Goal: Navigation & Orientation: Find specific page/section

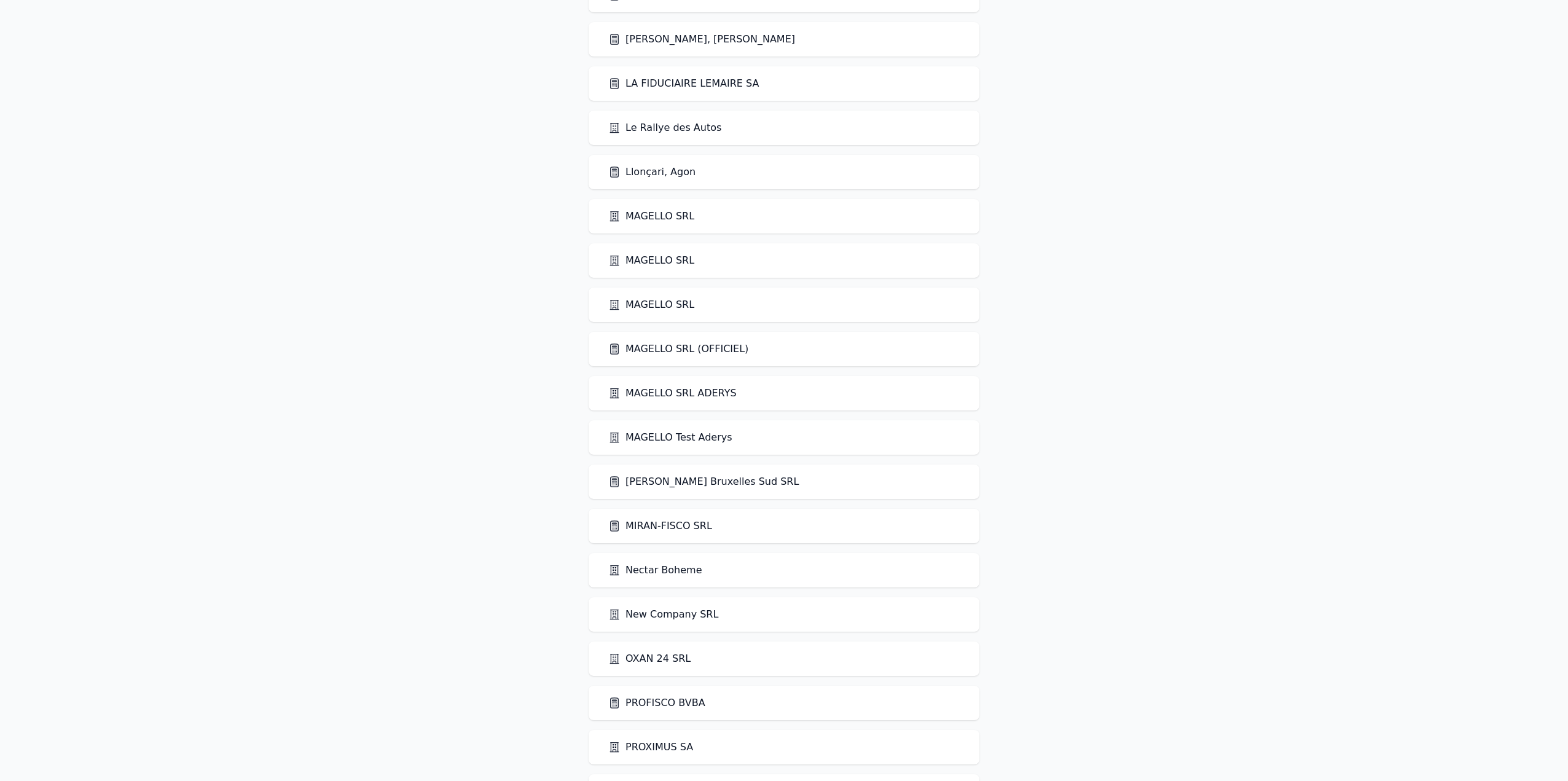
scroll to position [1890, 0]
click at [692, 84] on link "LA FIDUCIAIRE LEMAIRE SA" at bounding box center [683, 85] width 150 height 14
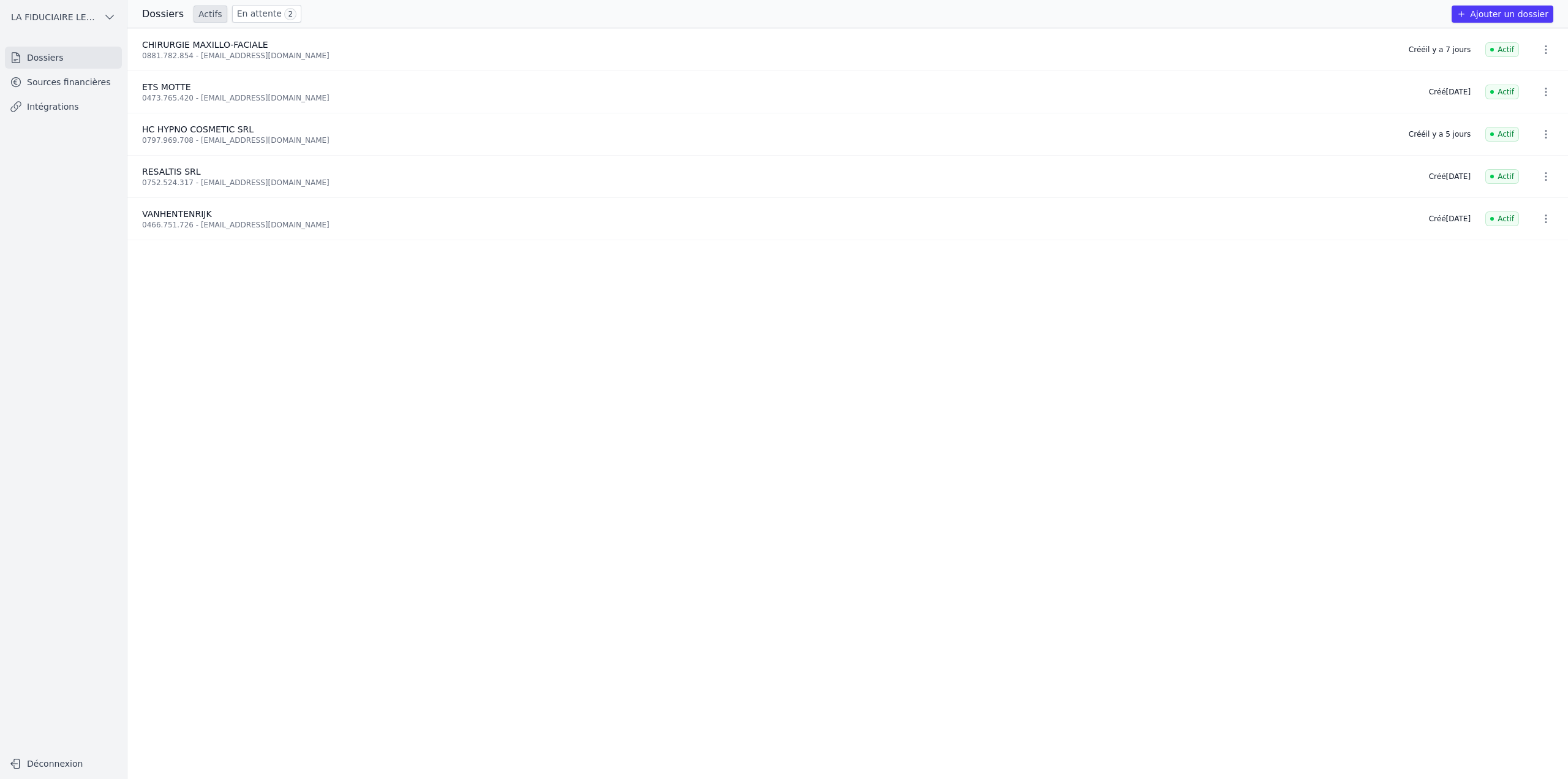
click at [232, 16] on link "En attente 2" at bounding box center [266, 14] width 69 height 18
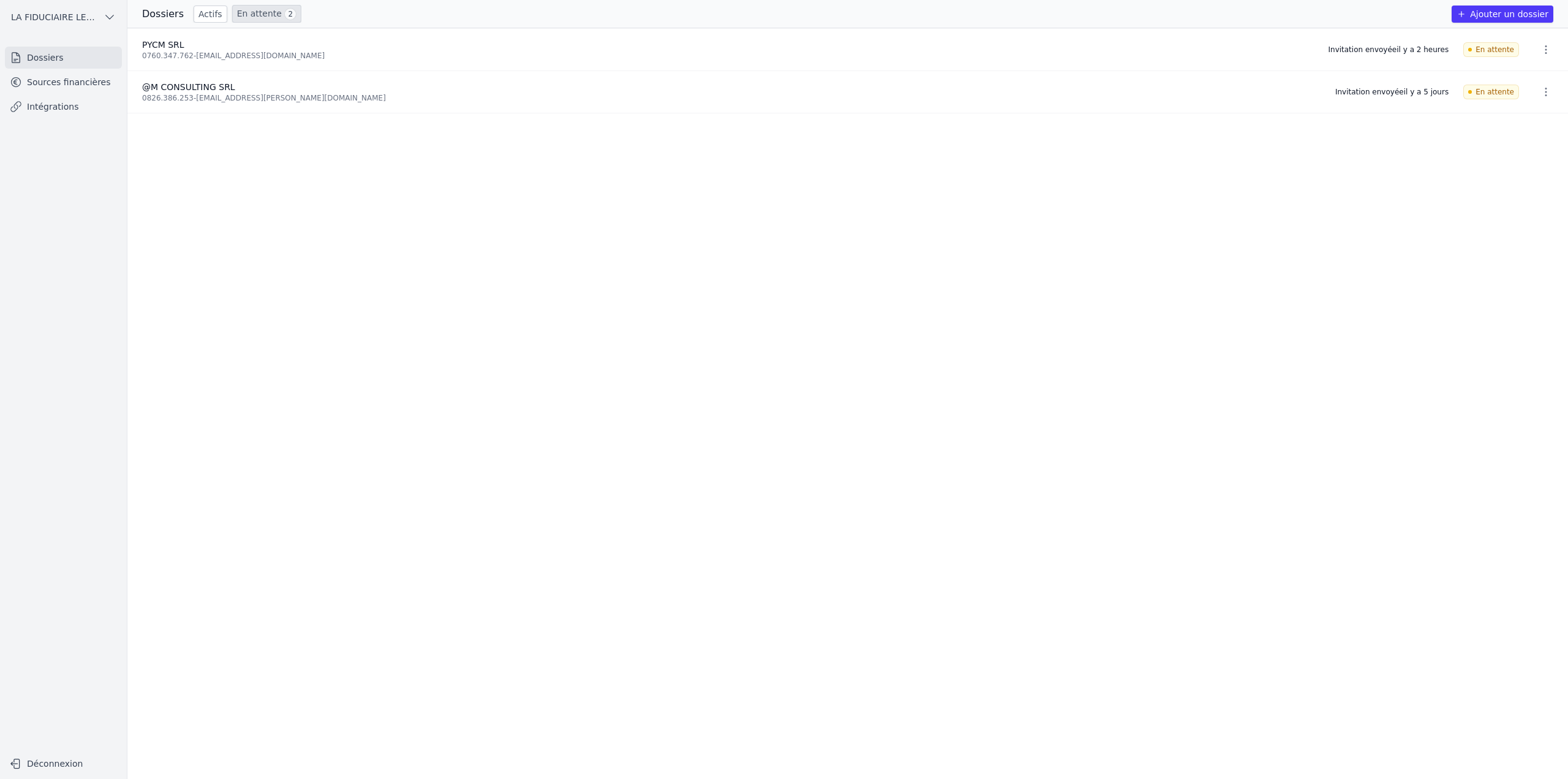
click at [84, 84] on link "Sources financières" at bounding box center [63, 82] width 117 height 22
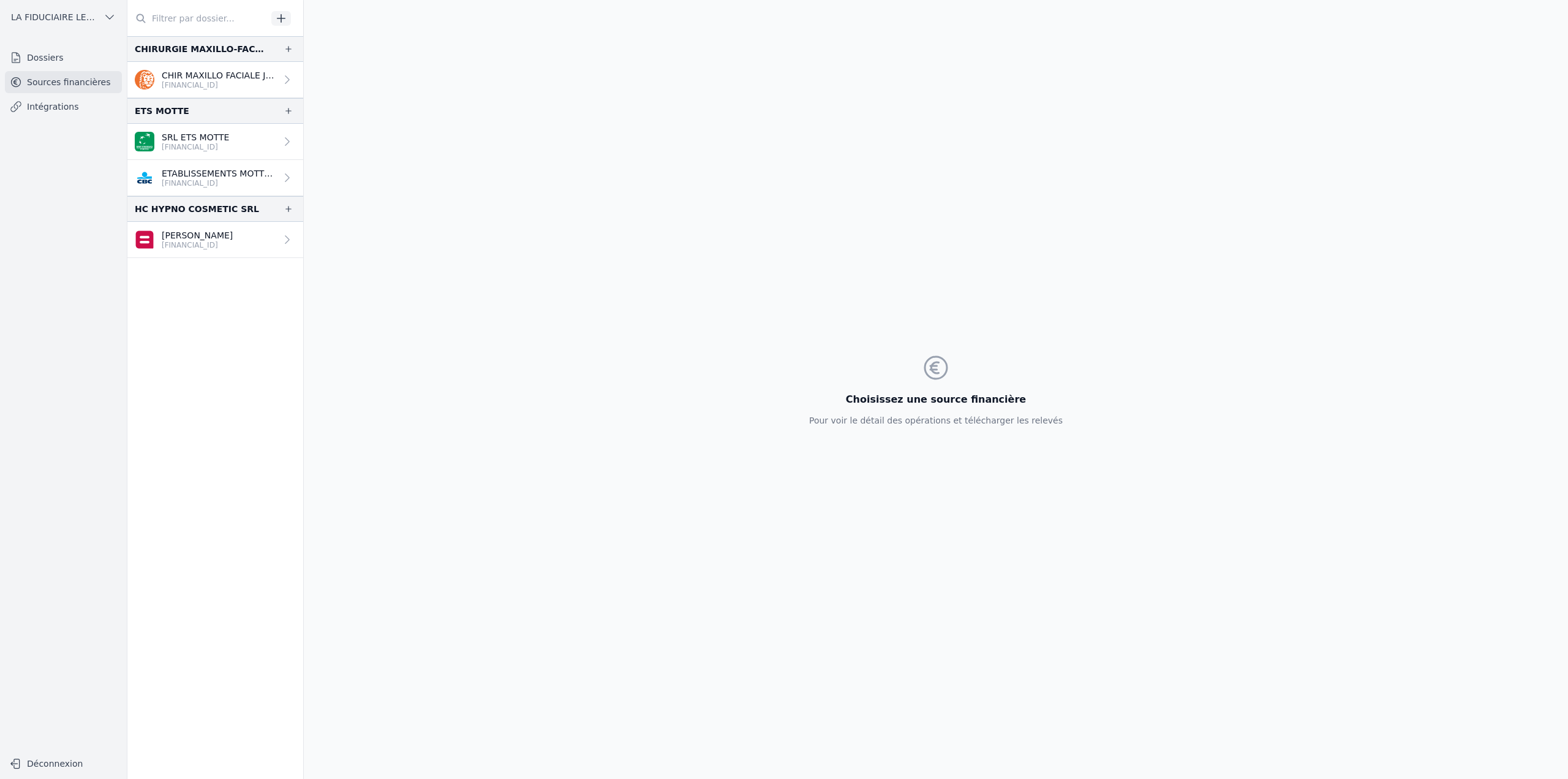
click at [203, 81] on p "[FINANCIAL_ID]" at bounding box center [219, 85] width 114 height 10
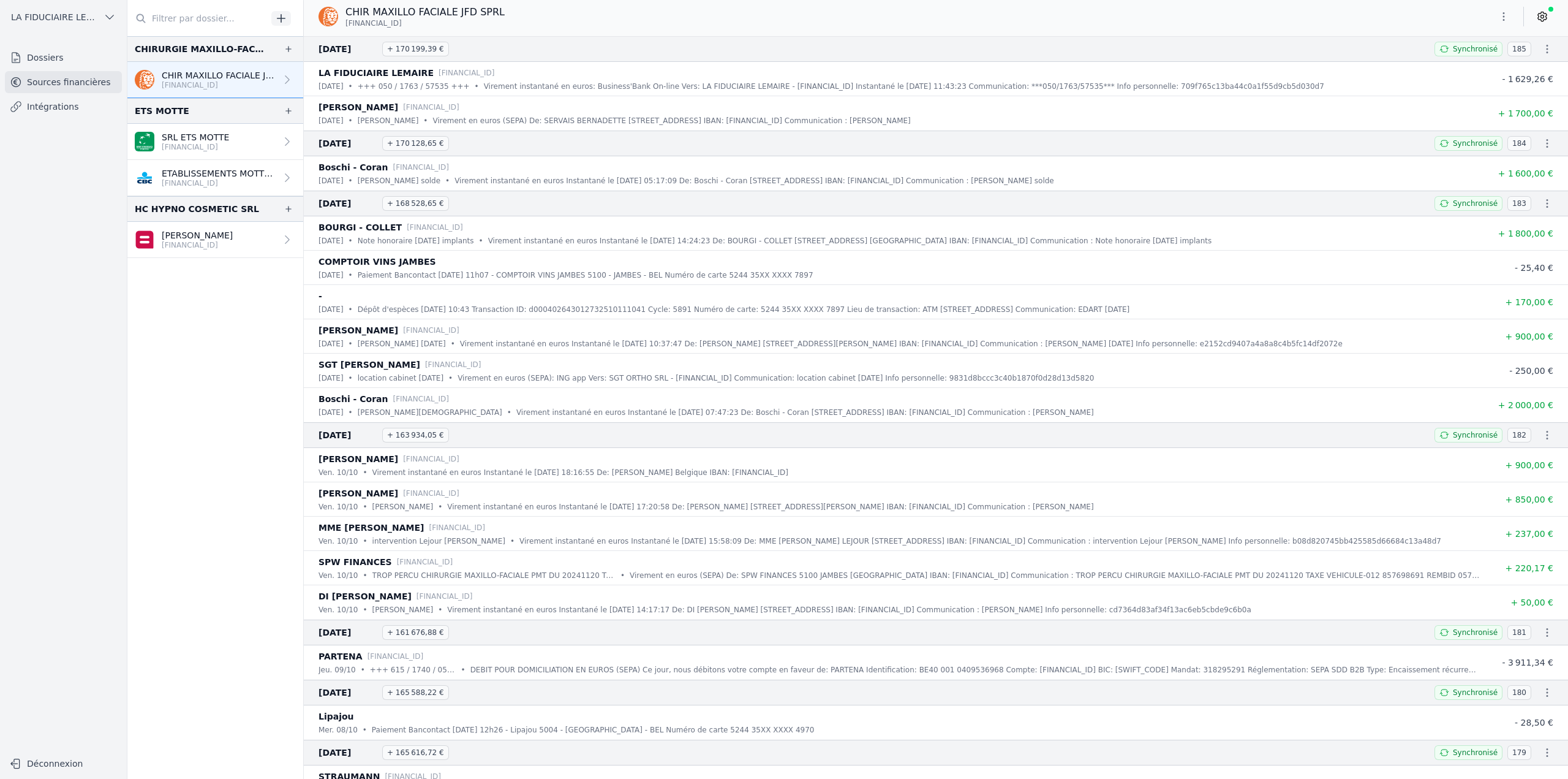
click at [206, 145] on p "[FINANCIAL_ID]" at bounding box center [195, 147] width 67 height 10
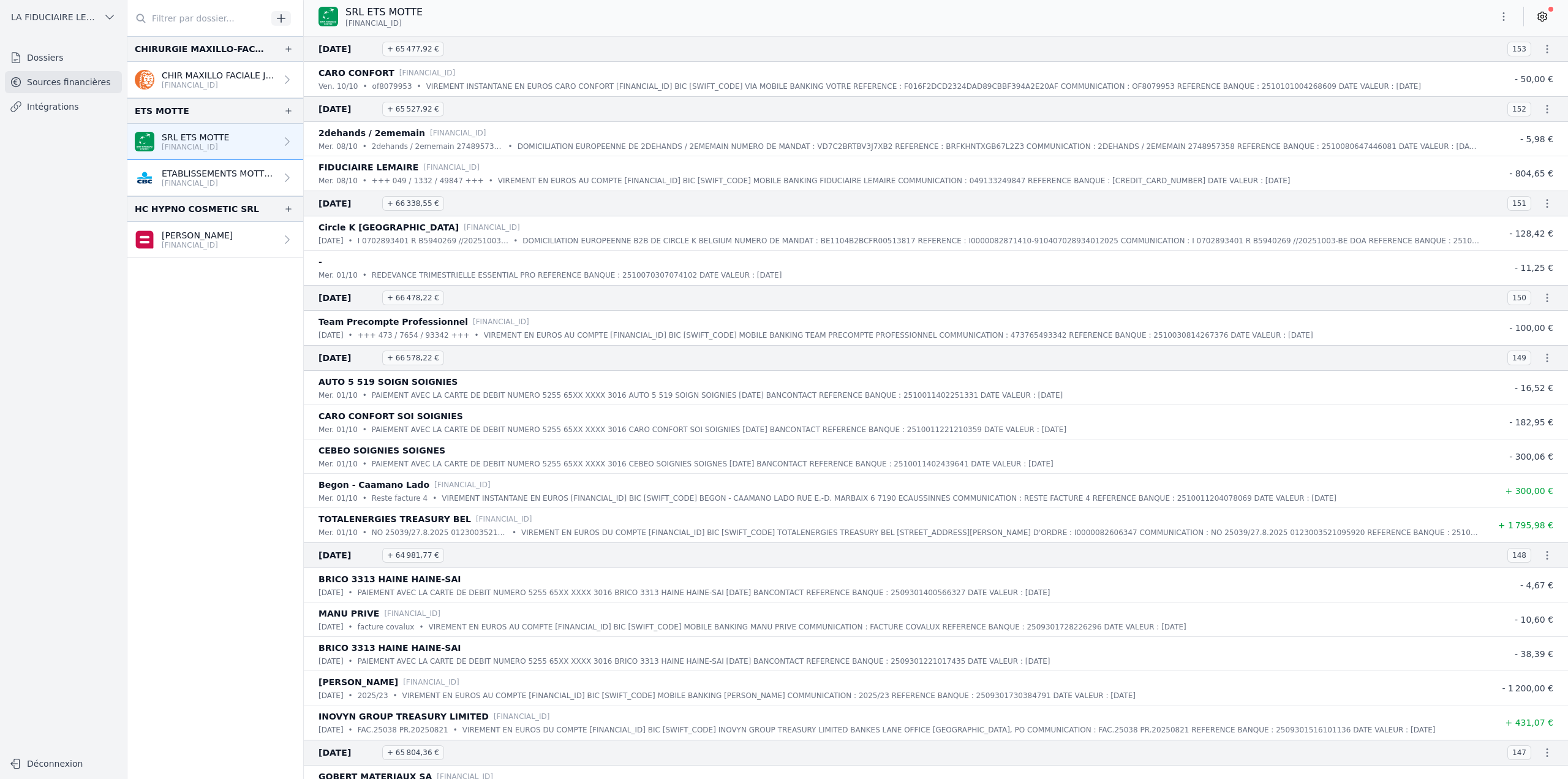
click at [210, 173] on p "ETABLISSEMENTS MOTTE SRL" at bounding box center [219, 173] width 114 height 12
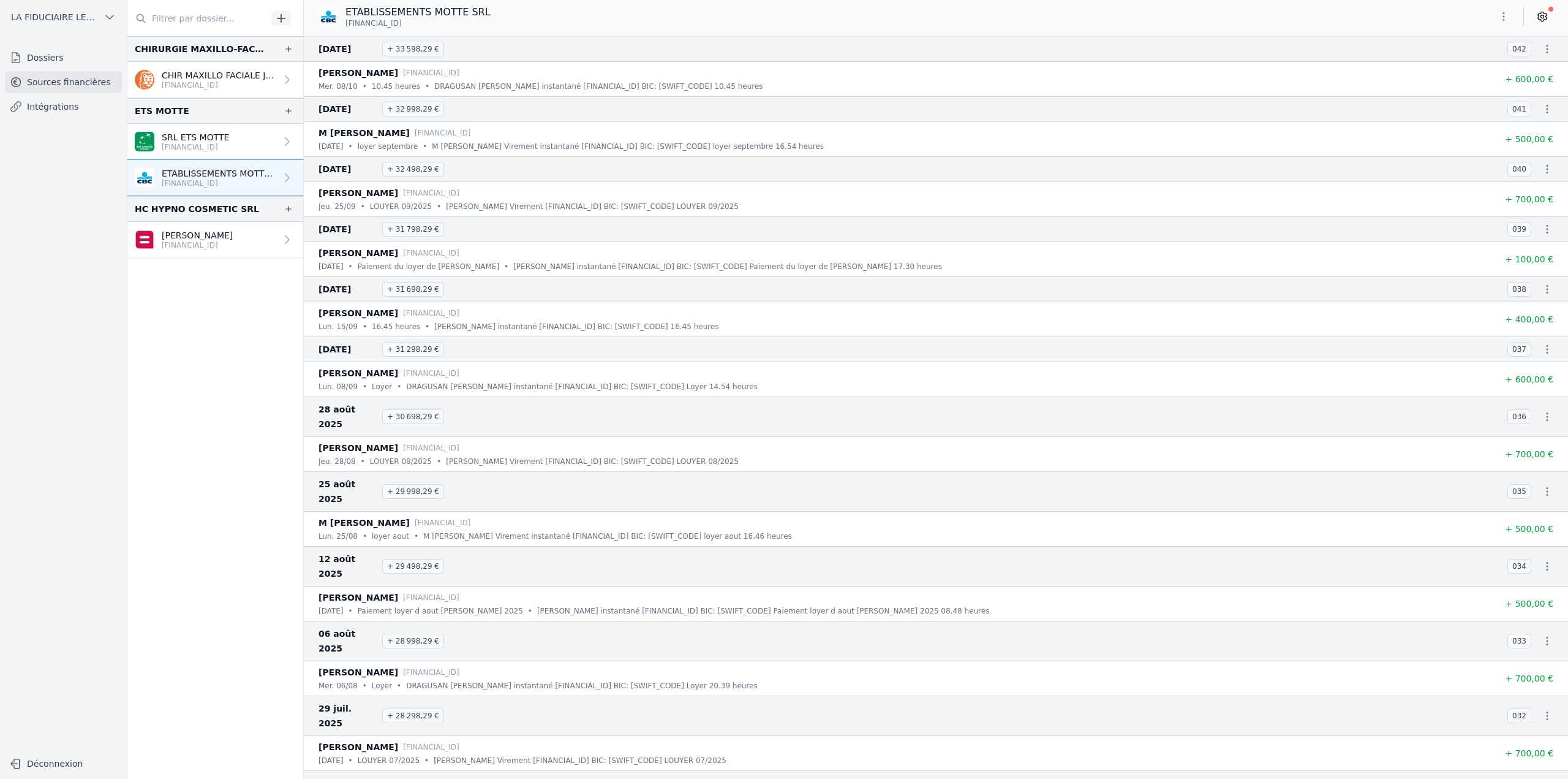
click at [214, 232] on p "[PERSON_NAME]" at bounding box center [197, 235] width 71 height 12
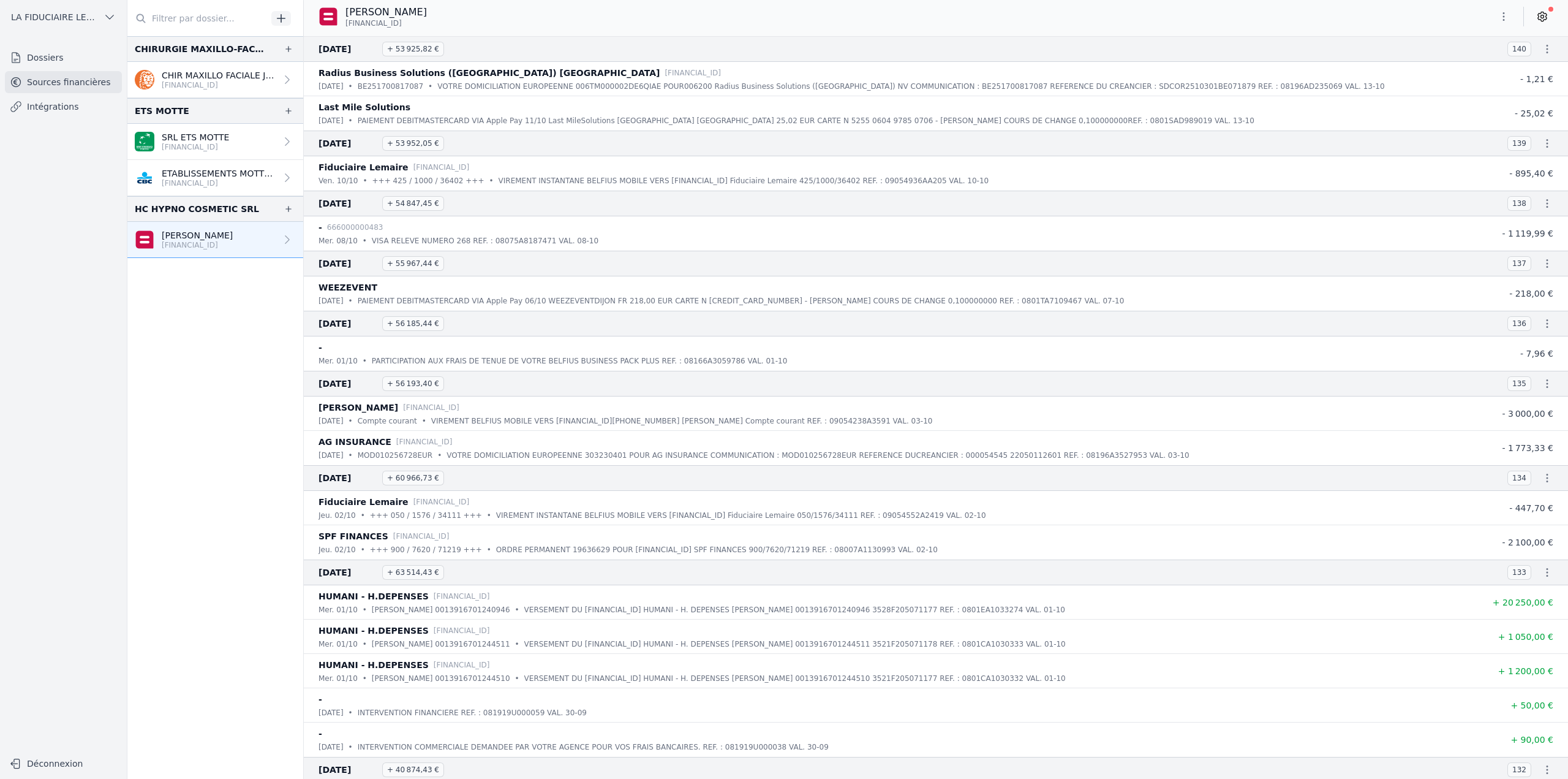
click at [206, 149] on p "[FINANCIAL_ID]" at bounding box center [195, 147] width 67 height 10
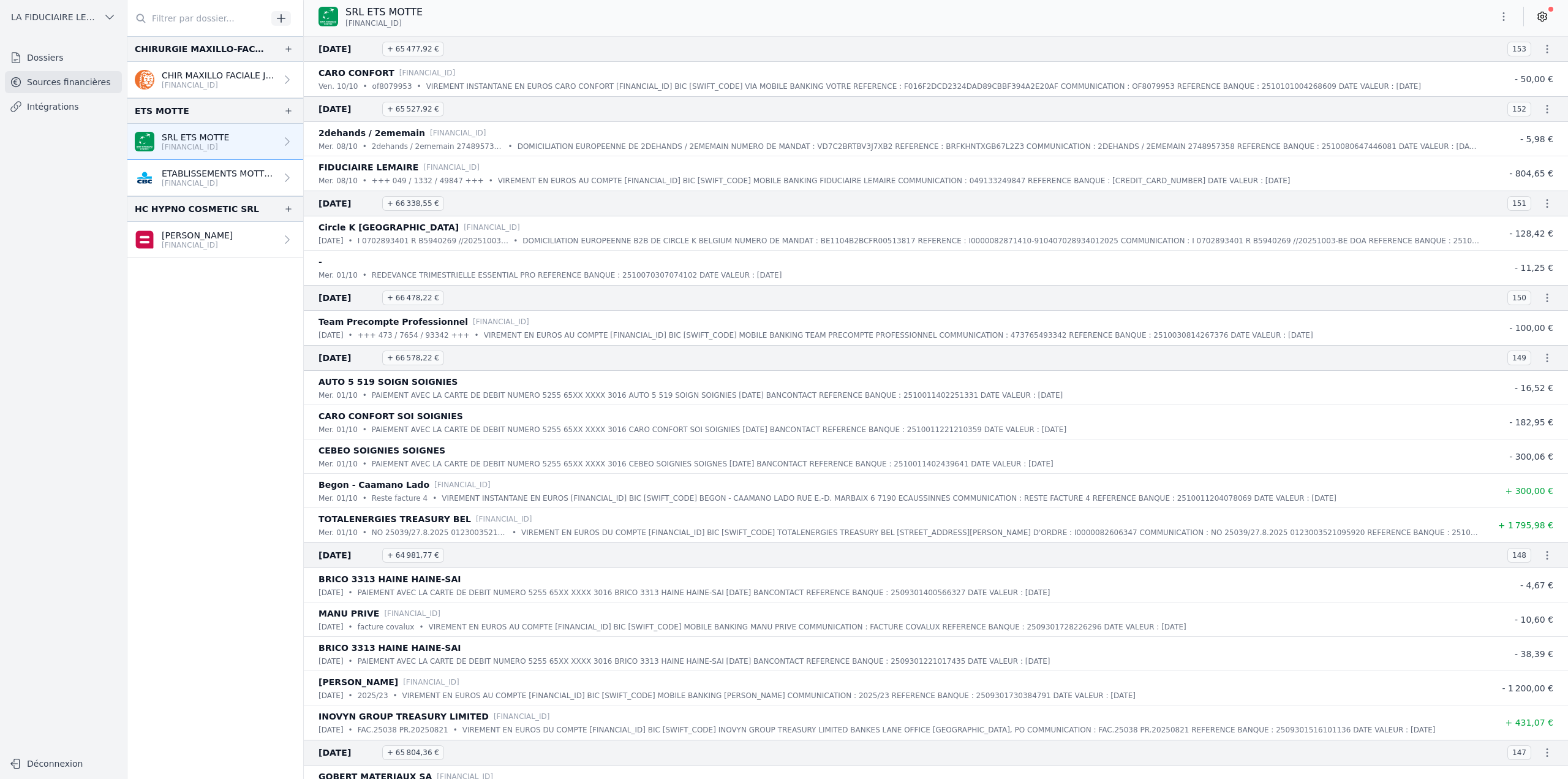
click at [215, 183] on p "[FINANCIAL_ID]" at bounding box center [219, 183] width 114 height 10
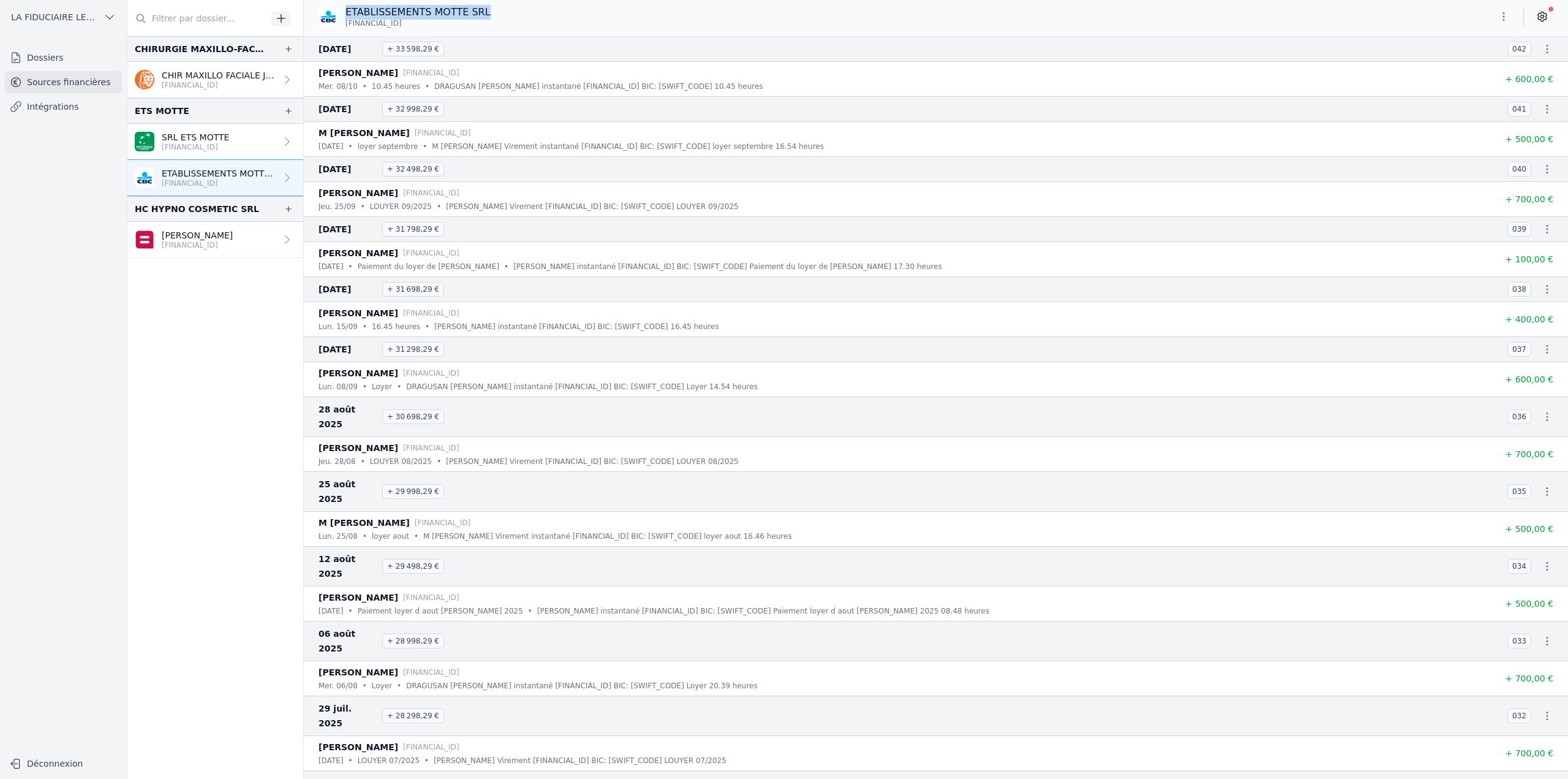
drag, startPoint x: 479, startPoint y: 16, endPoint x: 347, endPoint y: 15, distance: 132.0
click at [347, 15] on div "ETABLISSEMENTS MOTTE SRL [FINANCIAL_ID]" at bounding box center [410, 16] width 182 height 23
copy p "ETABLISSEMENTS MOTTE SRL"
